Goal: Use online tool/utility: Utilize a website feature to perform a specific function

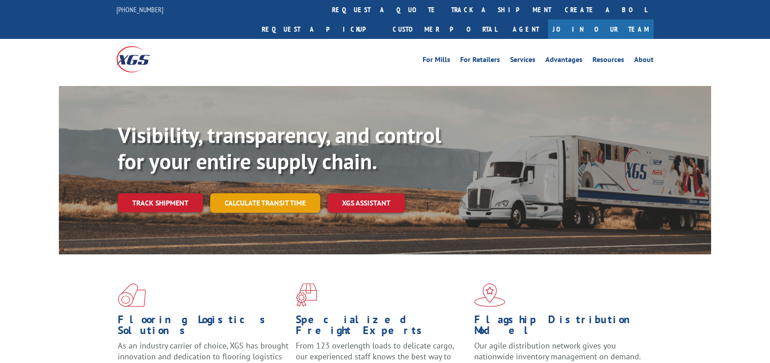
click at [270, 193] on link "Calculate transit time" at bounding box center [265, 202] width 110 height 19
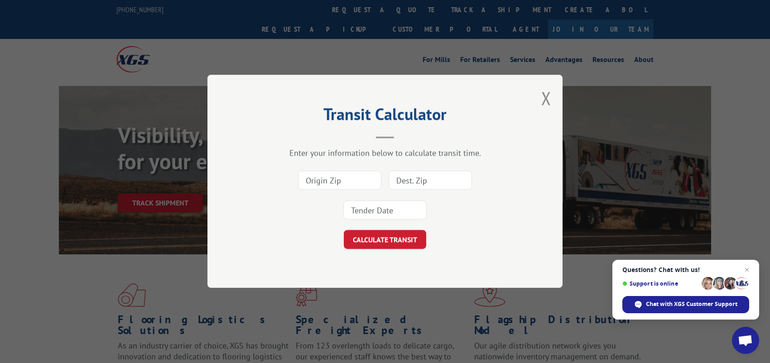
click at [357, 181] on input at bounding box center [339, 180] width 83 height 19
type input "30721"
click at [404, 183] on input at bounding box center [429, 180] width 83 height 19
type input "94580"
click at [367, 212] on input at bounding box center [384, 210] width 83 height 19
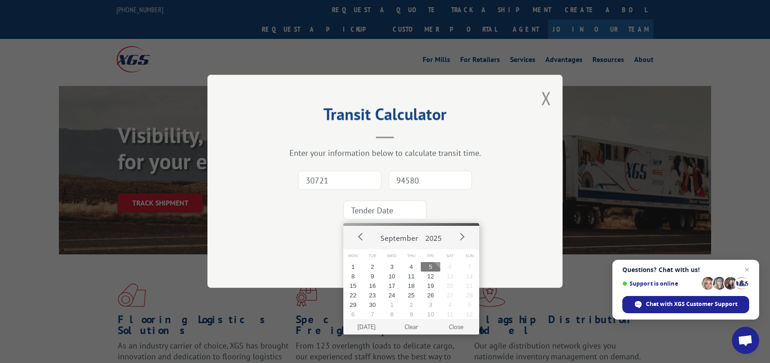
click at [435, 267] on button "5" at bounding box center [430, 267] width 19 height 10
type input "[DATE]"
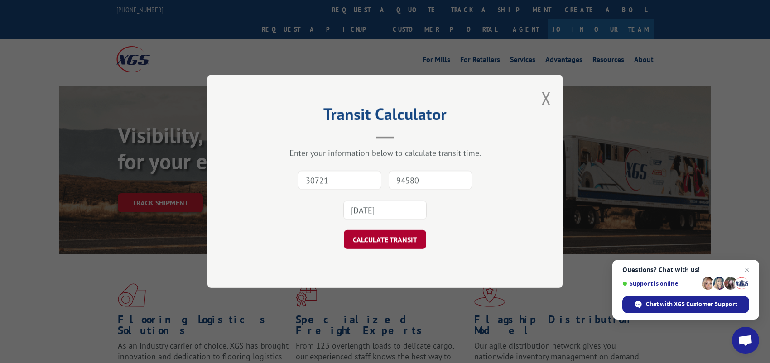
click at [379, 241] on button "CALCULATE TRANSIT" at bounding box center [385, 239] width 82 height 19
